Goal: Find specific page/section: Find specific page/section

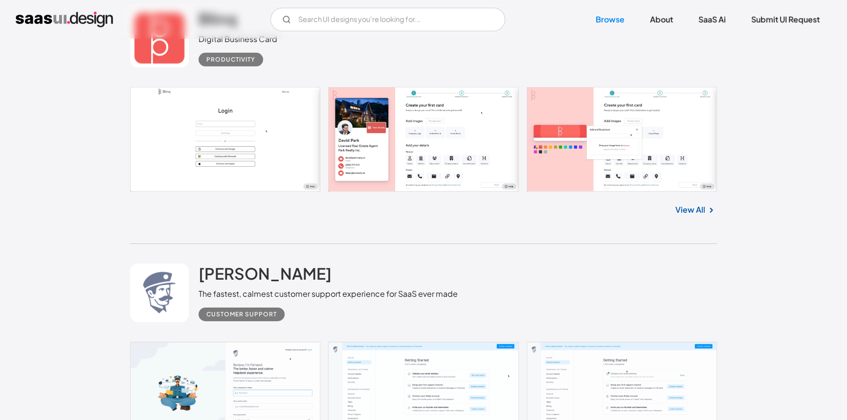
scroll to position [3955, 0]
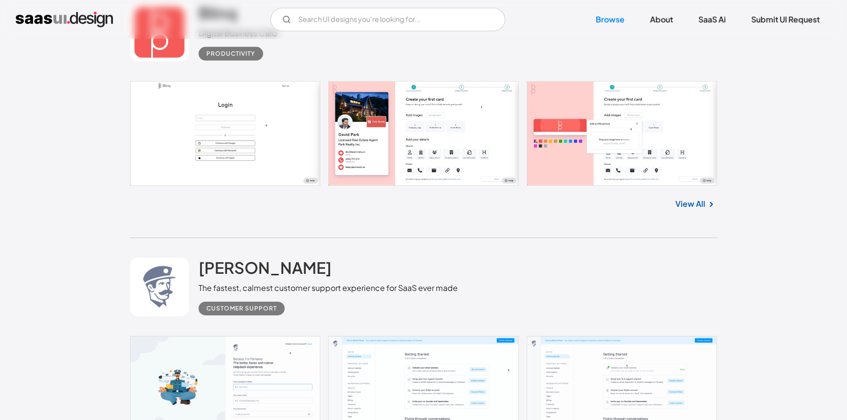
click at [414, 156] on link at bounding box center [423, 133] width 587 height 105
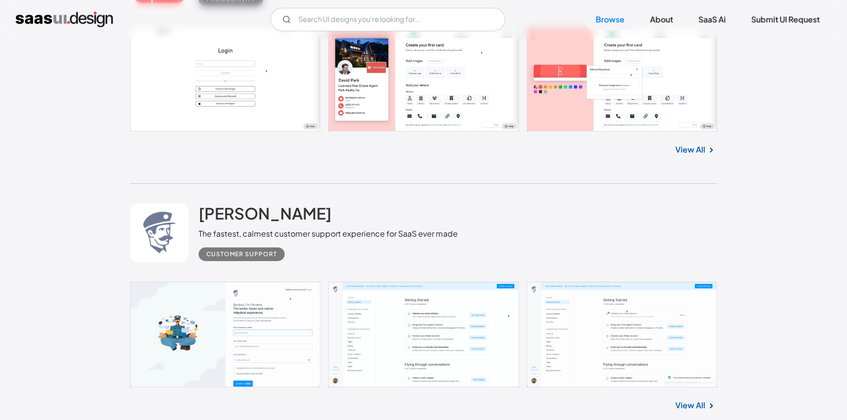
scroll to position [4133, 0]
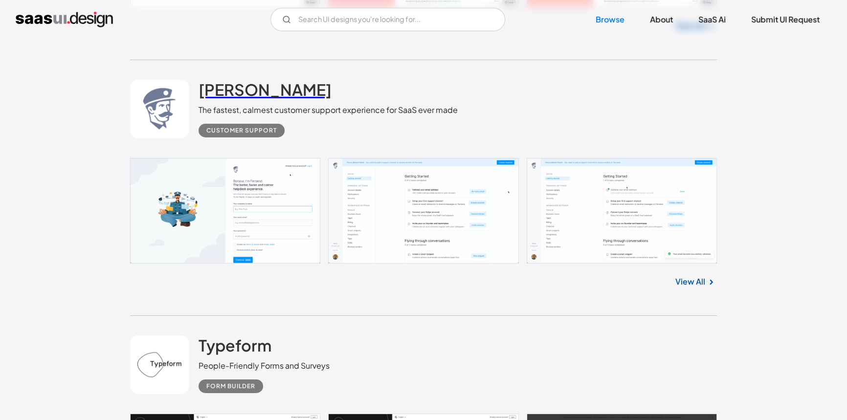
click at [238, 98] on h2 "[PERSON_NAME]" at bounding box center [264, 90] width 133 height 20
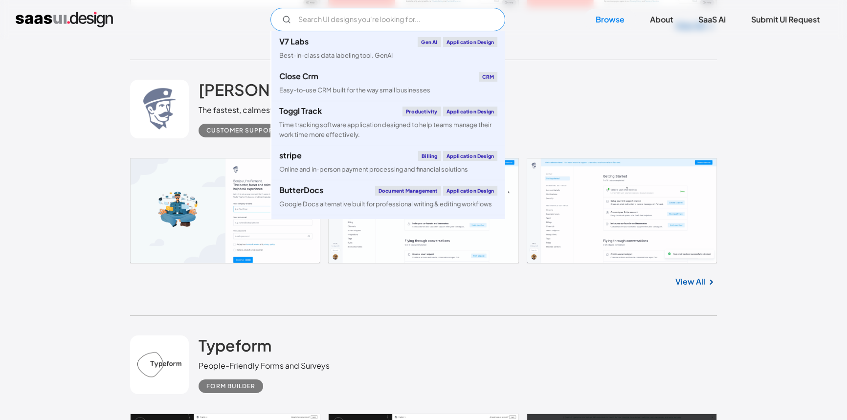
click at [341, 23] on input "Email Form" at bounding box center [387, 19] width 235 height 23
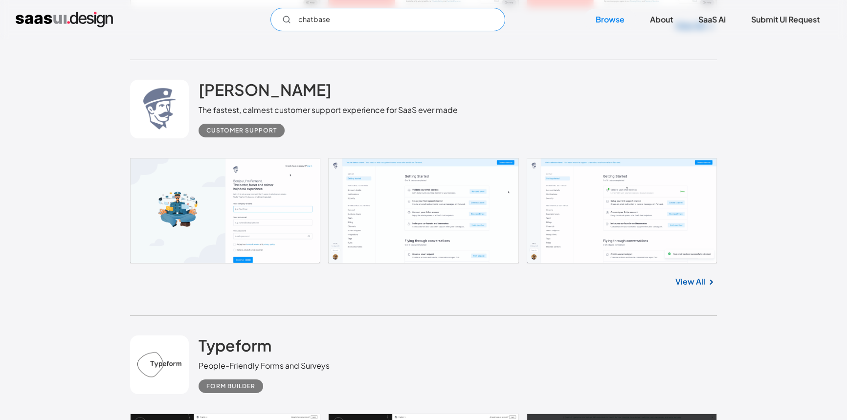
click at [341, 23] on input "chatbase" at bounding box center [387, 19] width 235 height 23
type input "chatbase"
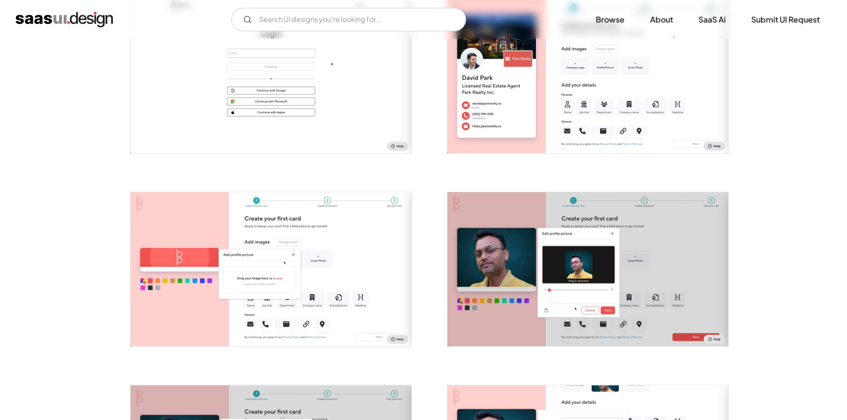
scroll to position [311, 0]
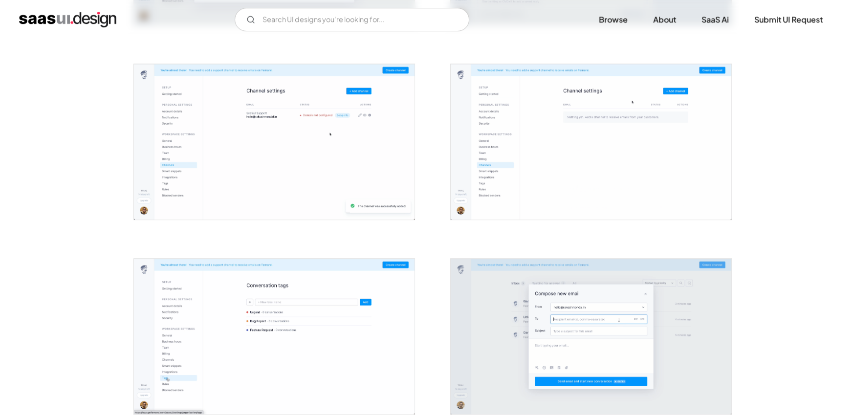
scroll to position [755, 0]
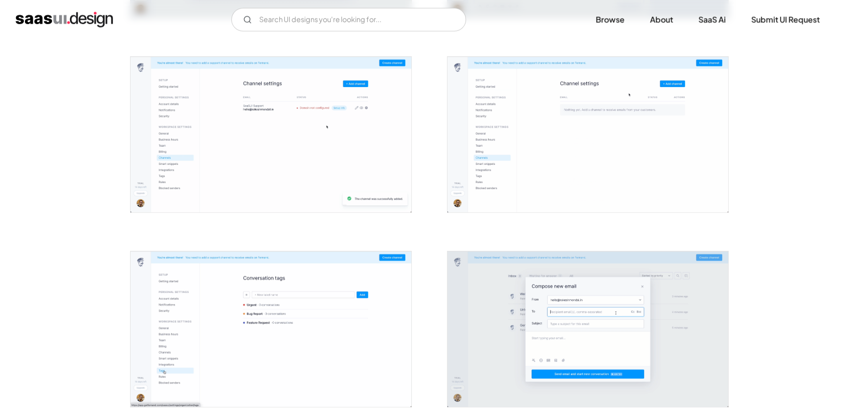
click at [507, 187] on img "open lightbox" at bounding box center [587, 134] width 281 height 155
